Goal: Task Accomplishment & Management: Manage account settings

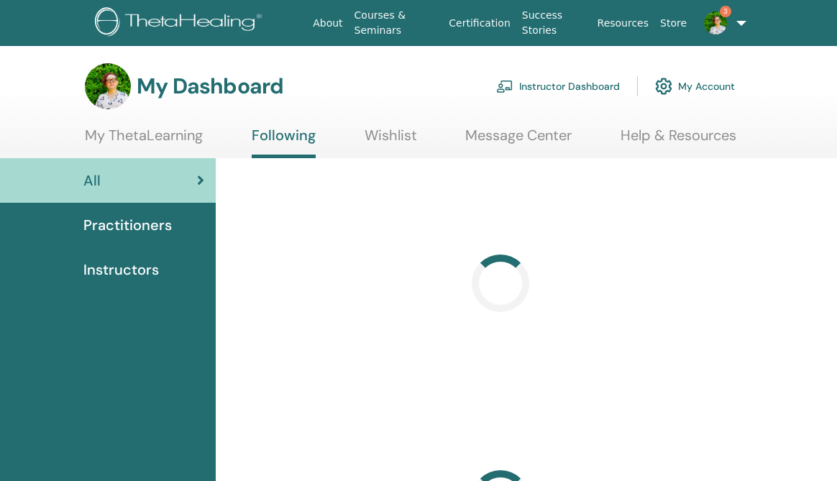
click at [557, 86] on link "Instructor Dashboard" at bounding box center [558, 86] width 124 height 32
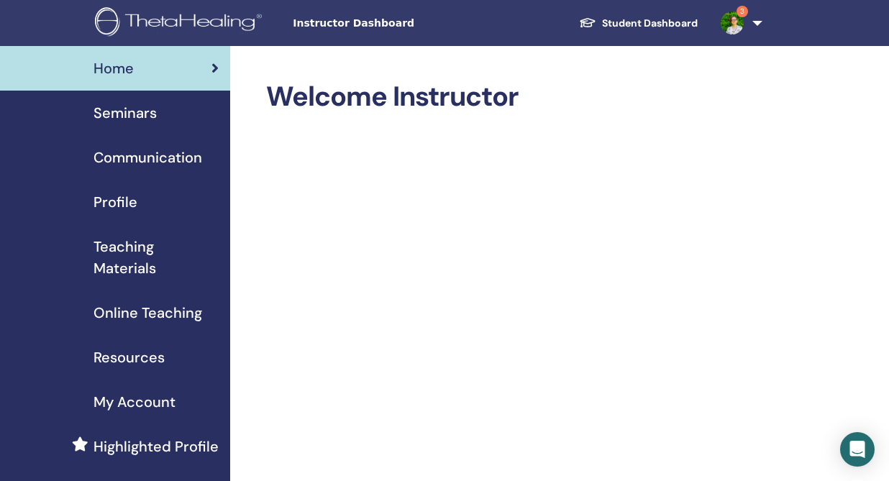
click at [137, 112] on span "Seminars" at bounding box center [124, 113] width 63 height 22
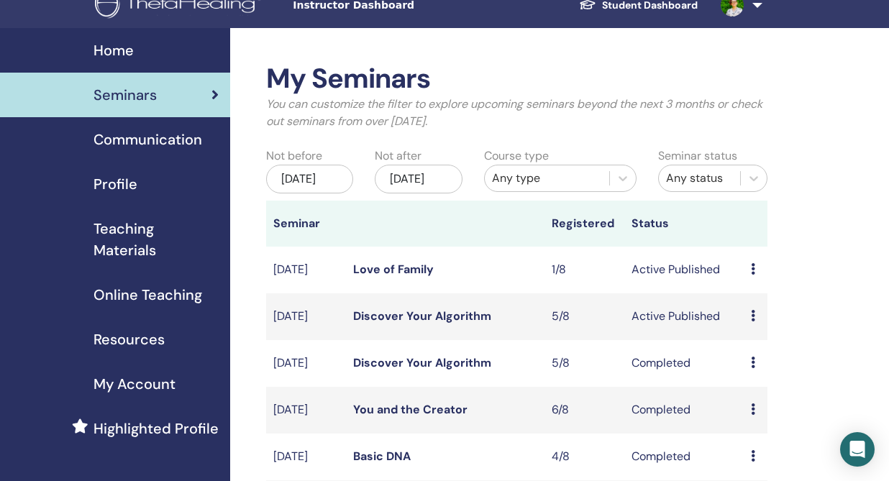
scroll to position [24, 0]
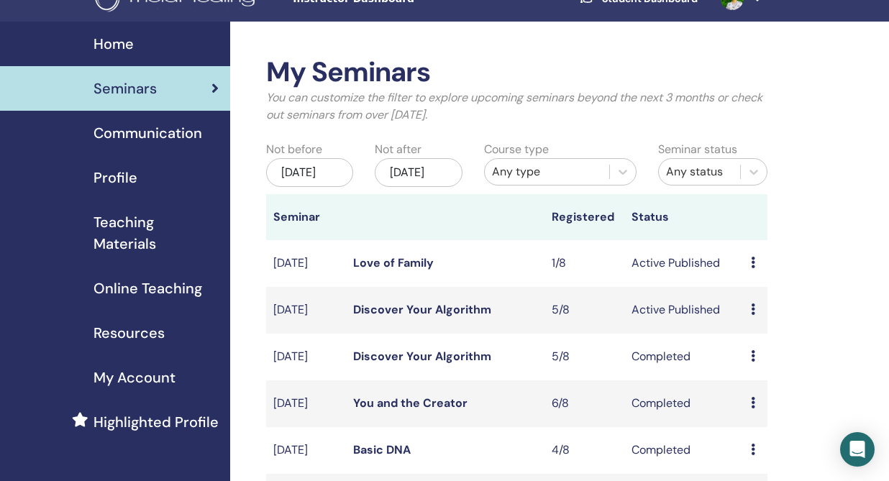
click at [751, 315] on icon at bounding box center [753, 309] width 4 height 12
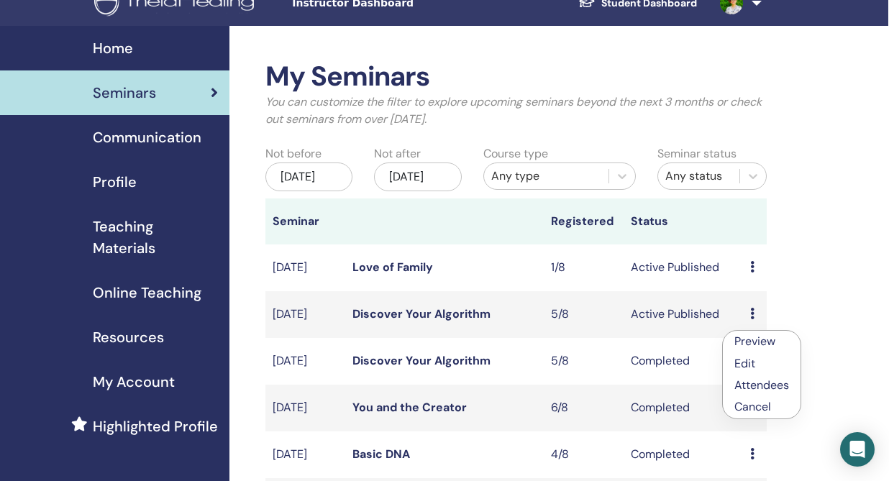
click at [770, 386] on link "Attendees" at bounding box center [761, 385] width 55 height 15
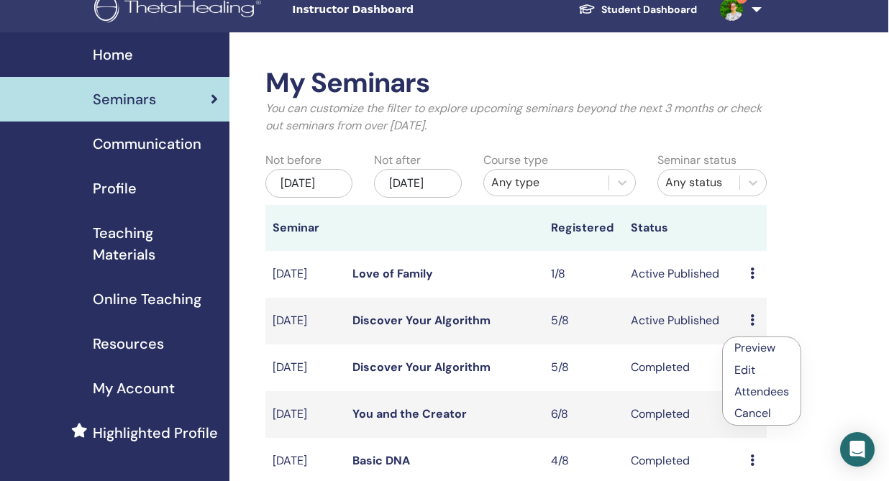
scroll to position [13, 1]
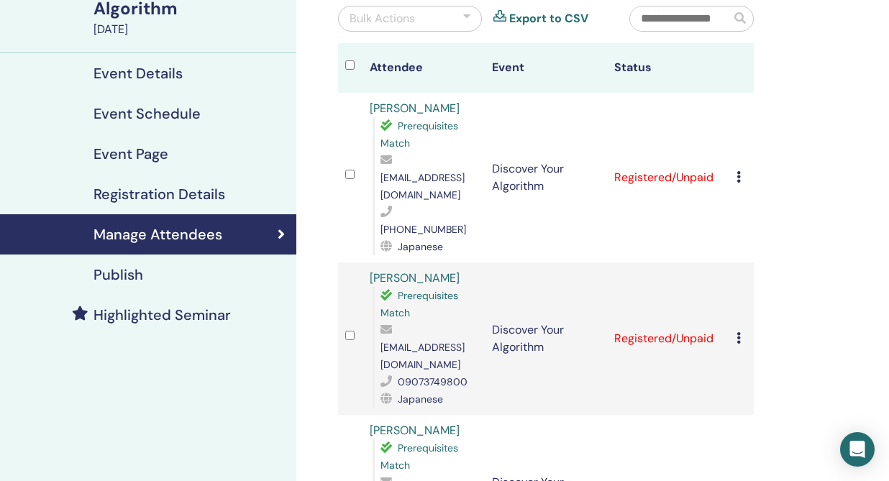
scroll to position [138, 0]
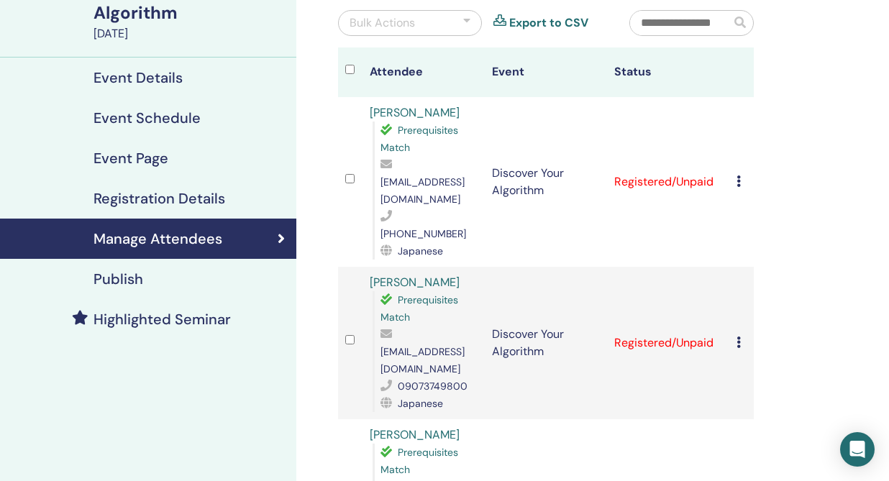
click at [740, 175] on icon at bounding box center [738, 181] width 4 height 12
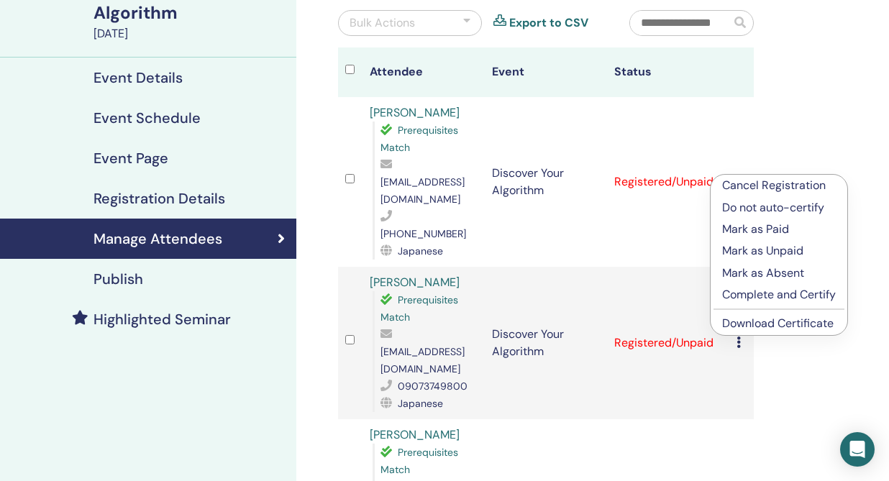
click at [772, 324] on link "Download Certificate" at bounding box center [777, 323] width 111 height 15
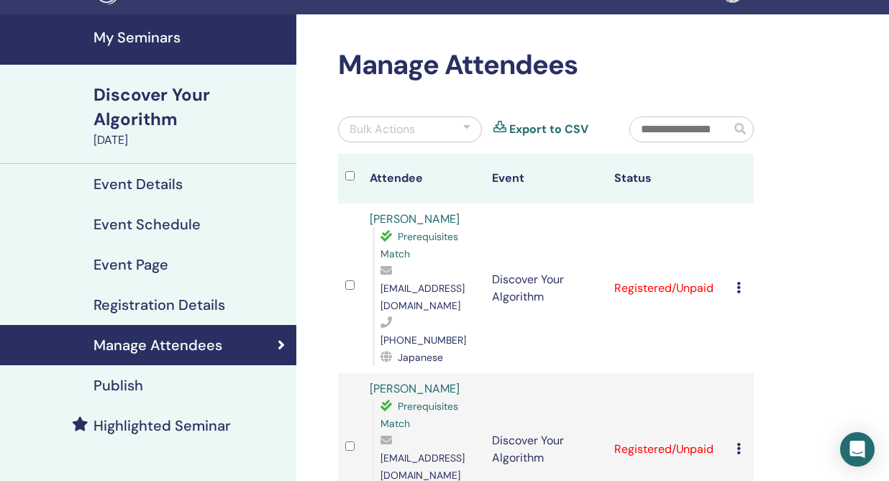
scroll to position [0, 0]
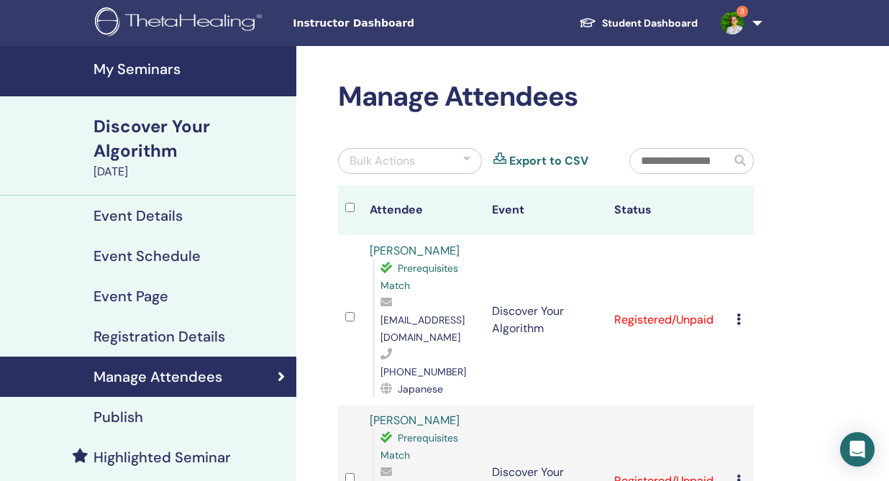
click at [150, 22] on img at bounding box center [181, 23] width 172 height 32
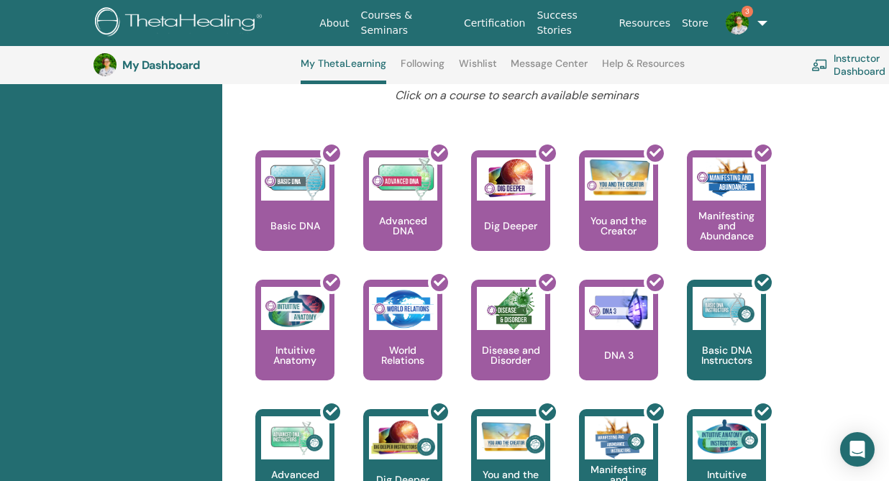
scroll to position [580, 0]
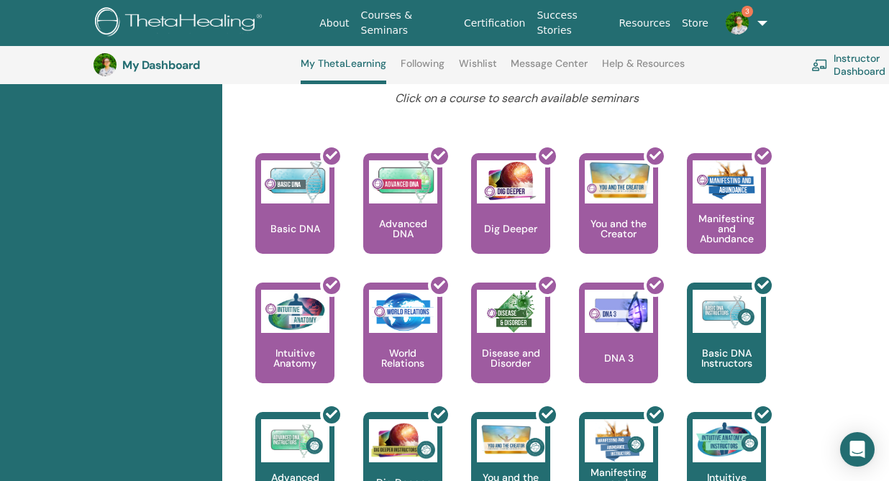
click at [730, 20] on img at bounding box center [737, 23] width 23 height 23
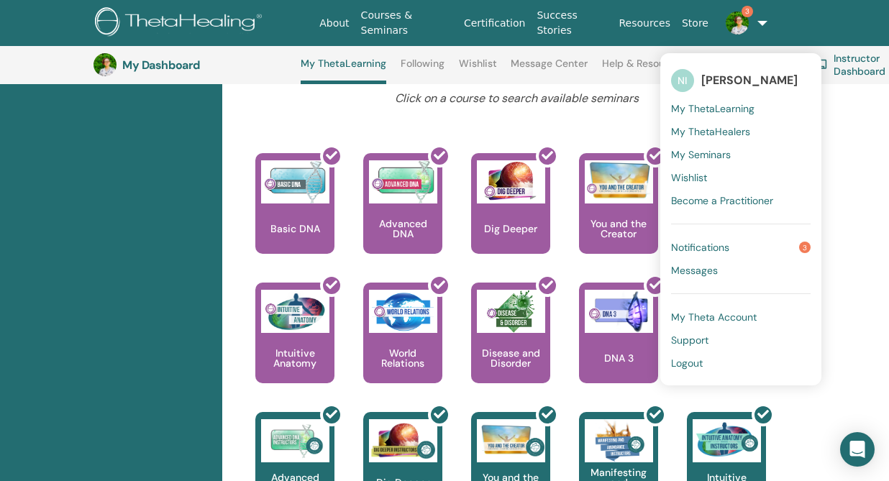
click at [752, 245] on link "Notifications 3" at bounding box center [741, 247] width 140 height 23
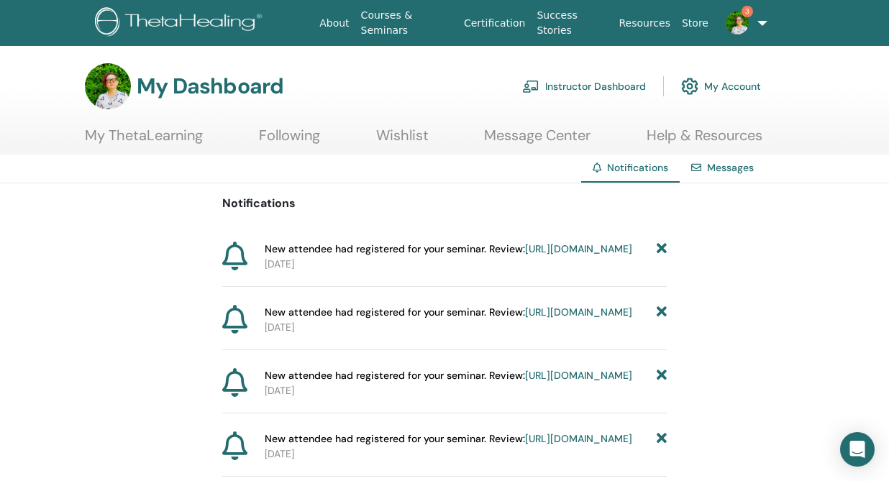
click at [729, 24] on img at bounding box center [737, 23] width 23 height 23
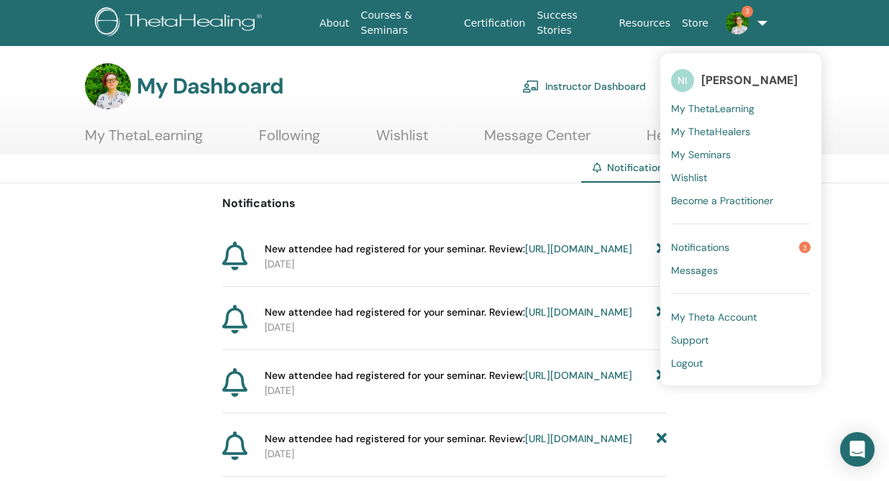
click at [729, 25] on img at bounding box center [737, 23] width 23 height 23
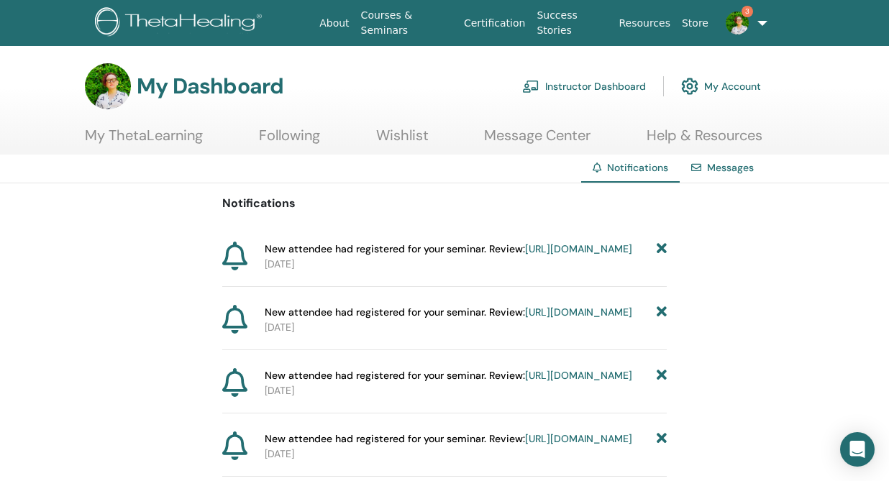
click at [729, 25] on img at bounding box center [737, 23] width 23 height 23
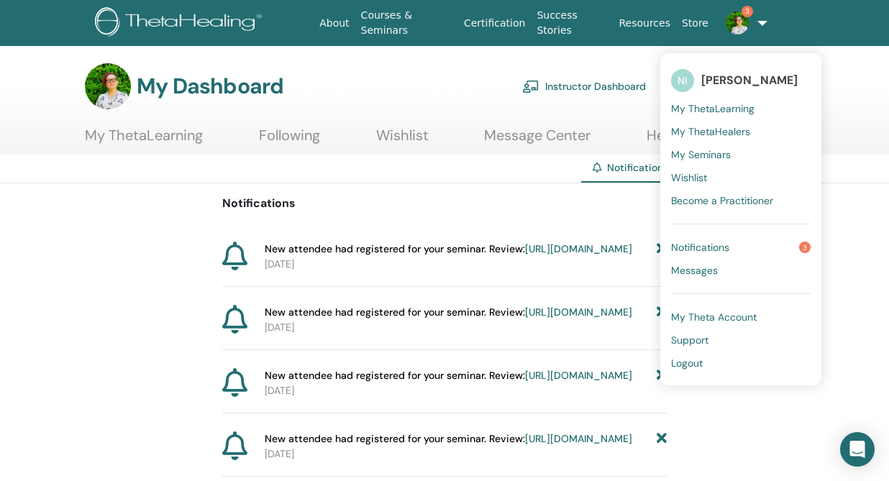
click at [727, 22] on img at bounding box center [737, 23] width 23 height 23
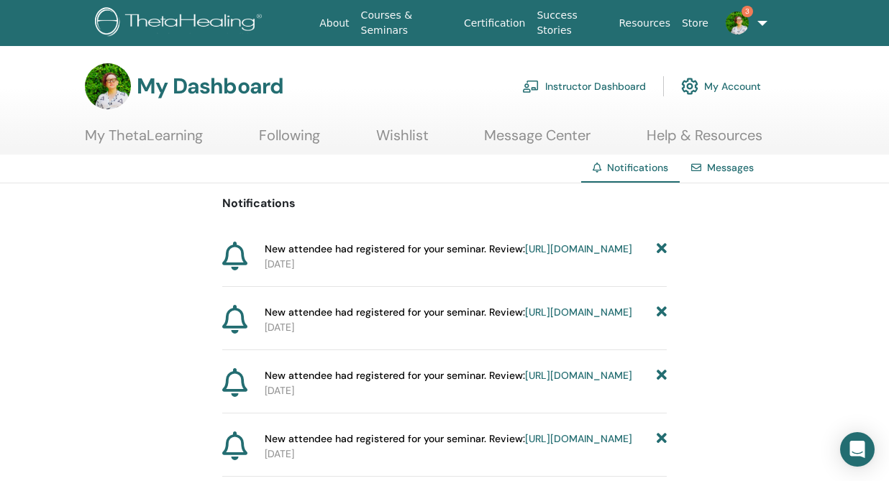
click at [732, 20] on img at bounding box center [737, 23] width 23 height 23
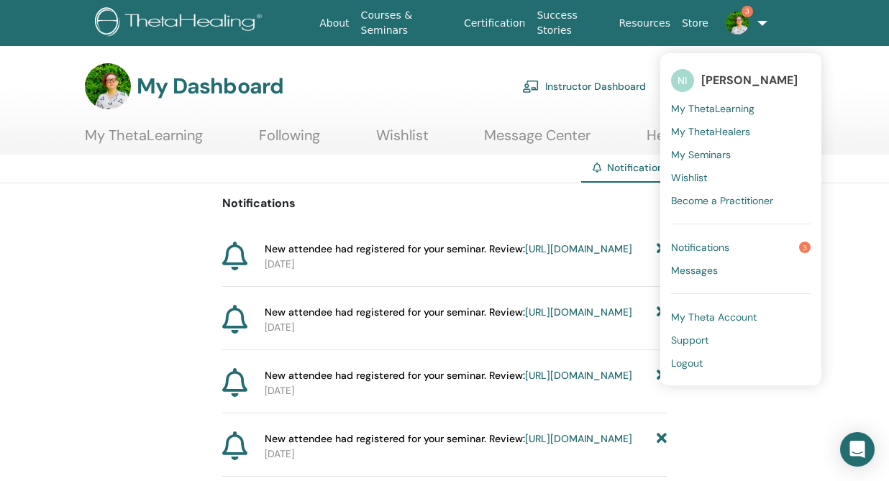
click at [732, 20] on img at bounding box center [737, 23] width 23 height 23
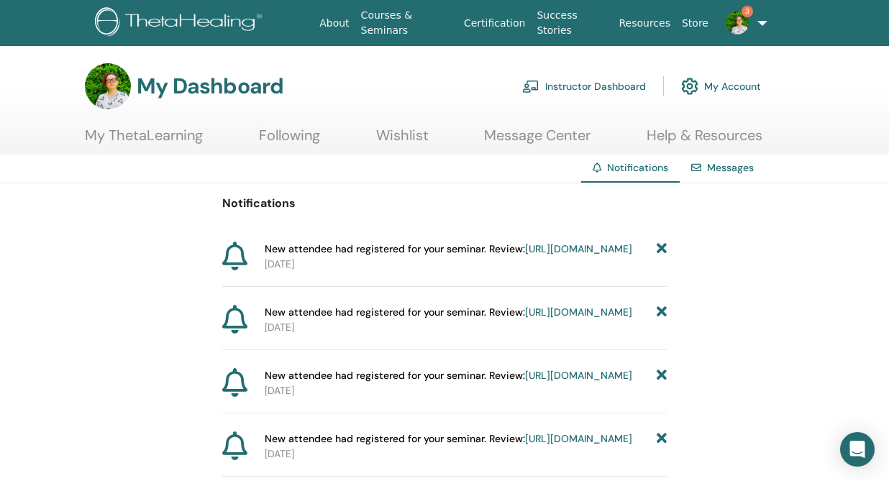
click at [732, 19] on img at bounding box center [737, 23] width 23 height 23
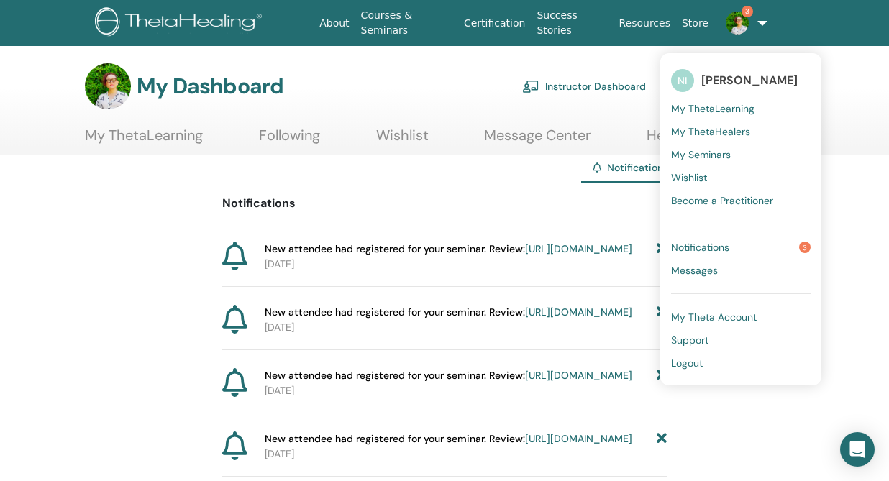
click at [729, 246] on link "Notifications 3" at bounding box center [741, 247] width 140 height 23
